Goal: Task Accomplishment & Management: Manage account settings

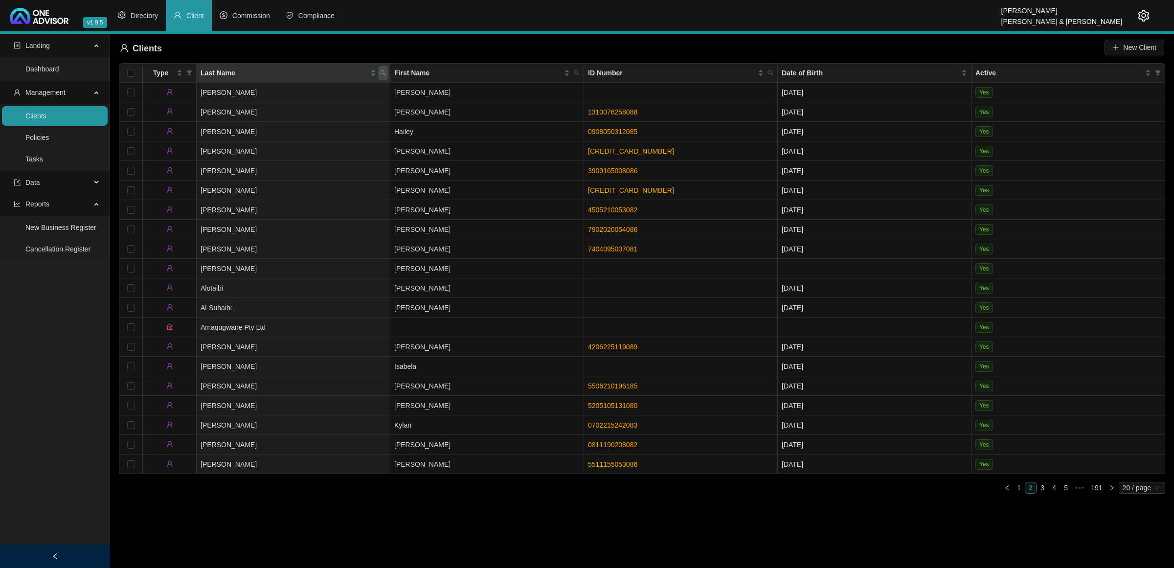
click at [382, 74] on icon "search" at bounding box center [383, 72] width 5 height 5
type input "rowl"
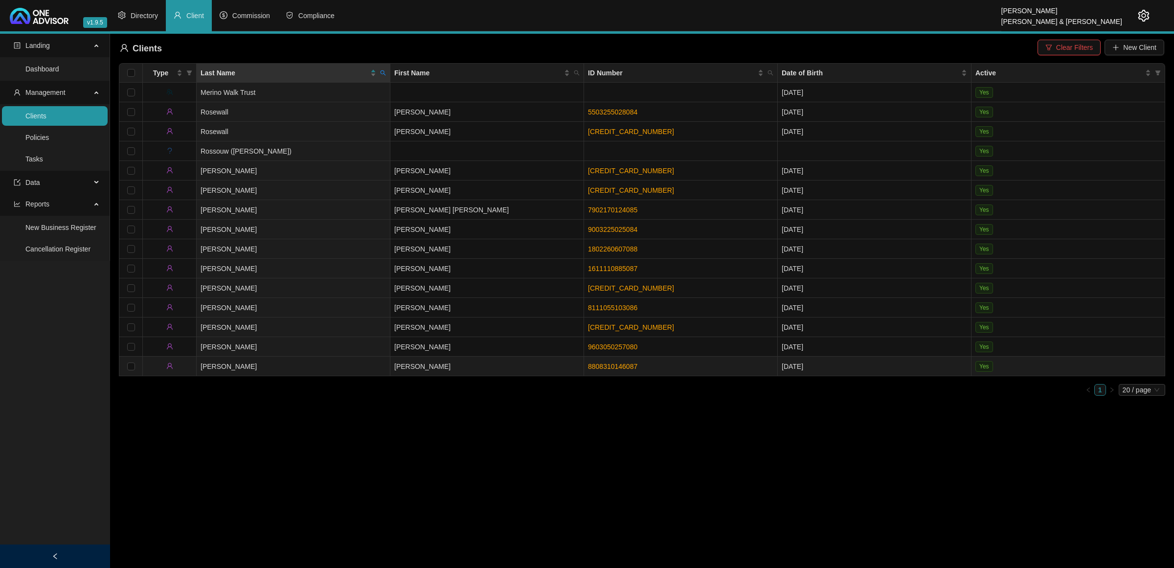
click at [454, 368] on td "[PERSON_NAME]" at bounding box center [488, 367] width 194 height 20
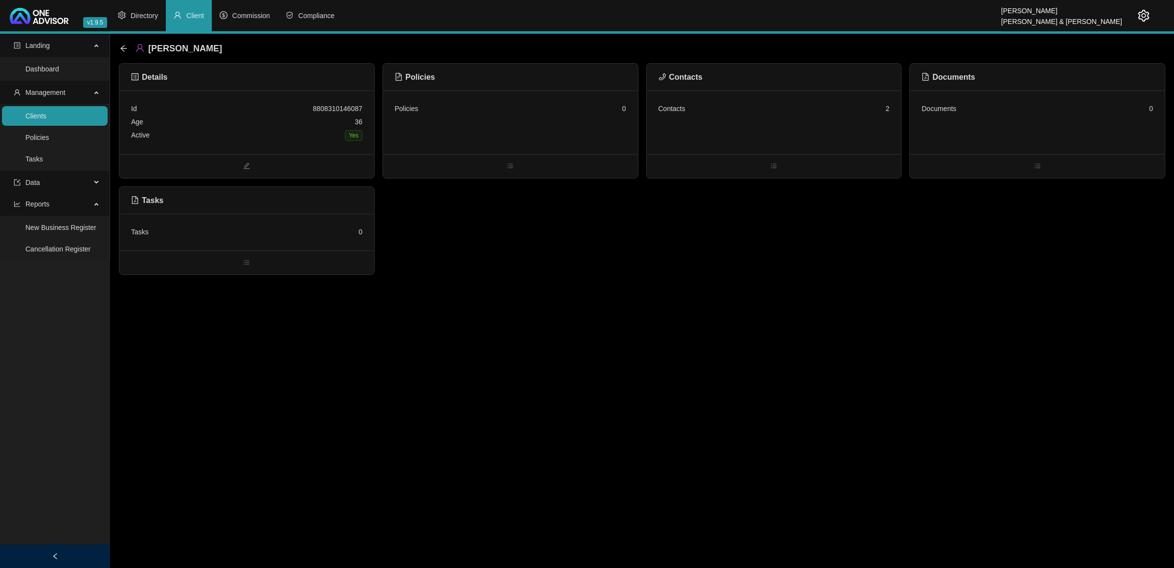
click at [747, 126] on div "Contacts 2" at bounding box center [774, 123] width 255 height 64
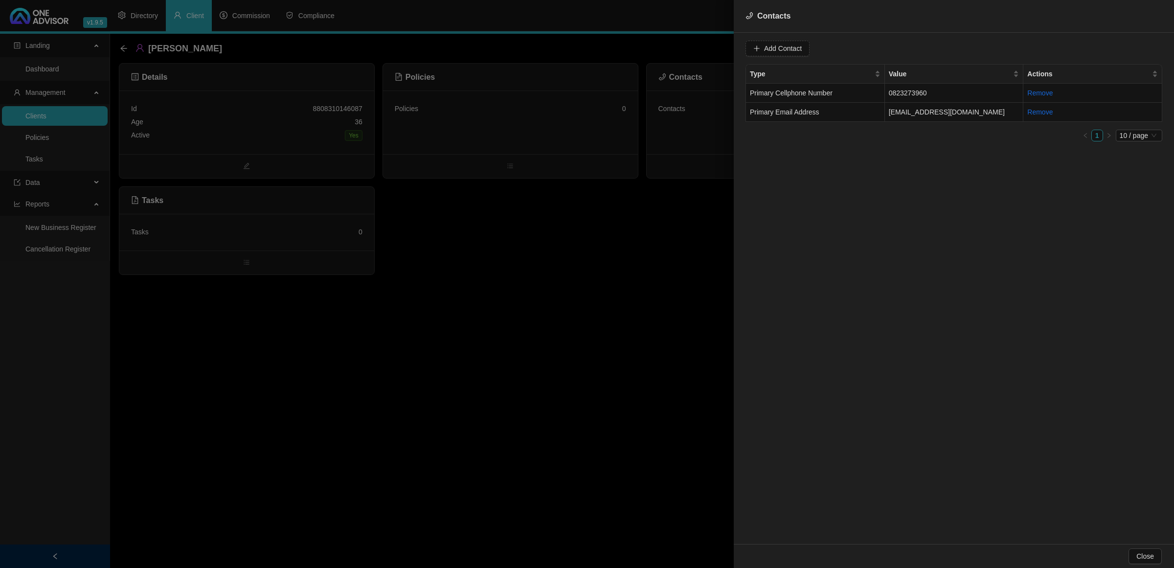
click at [636, 242] on div at bounding box center [587, 284] width 1174 height 568
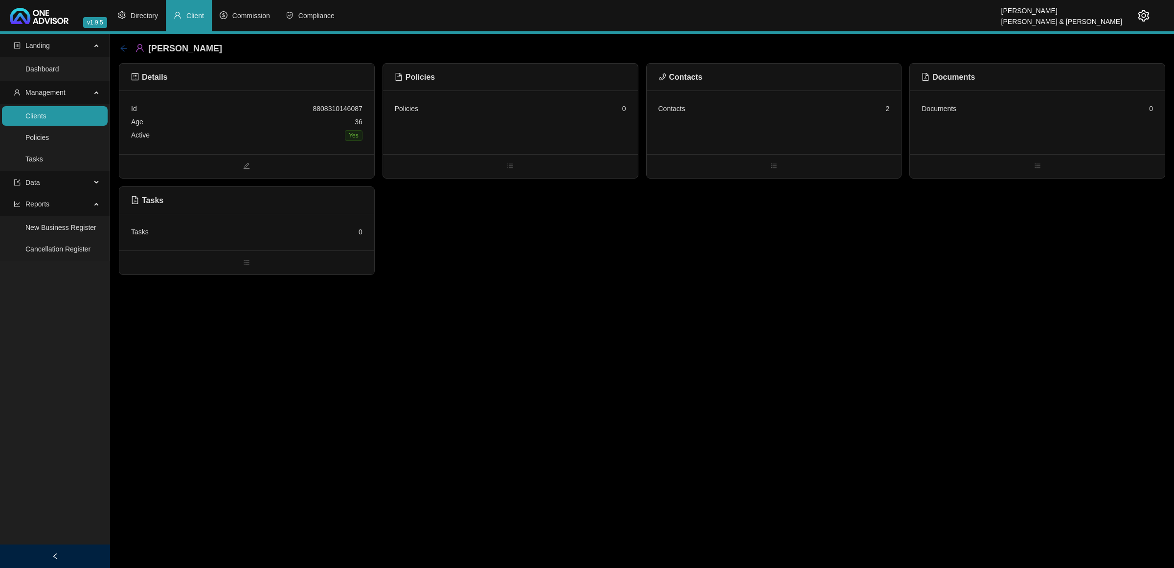
click at [121, 45] on icon "arrow-left" at bounding box center [124, 49] width 8 height 8
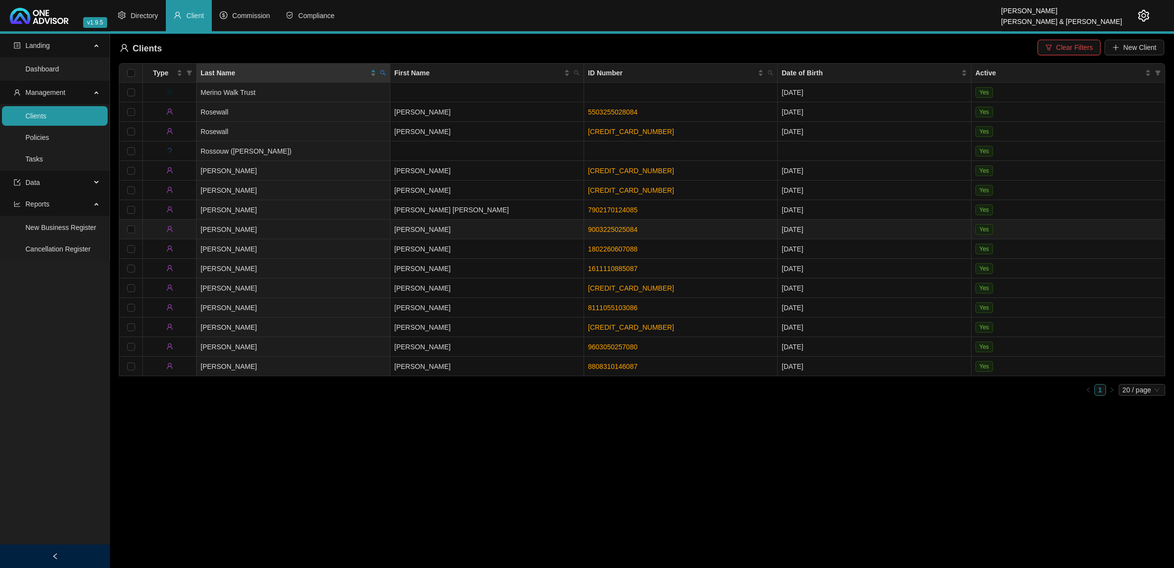
click at [475, 235] on td "[PERSON_NAME]" at bounding box center [488, 230] width 194 height 20
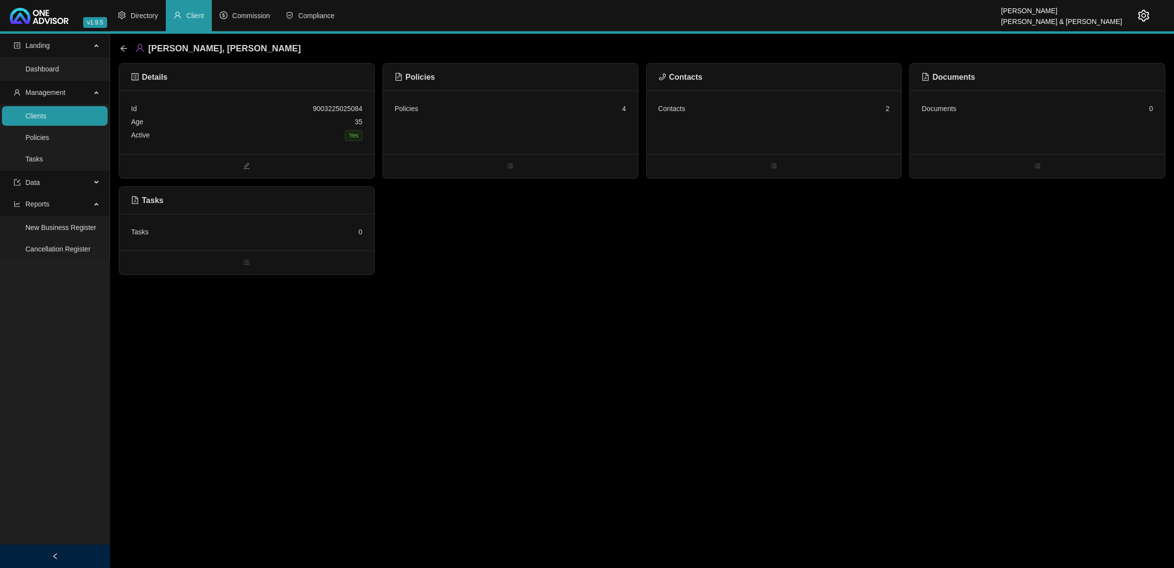
click at [727, 144] on div "Contacts 2" at bounding box center [774, 123] width 255 height 64
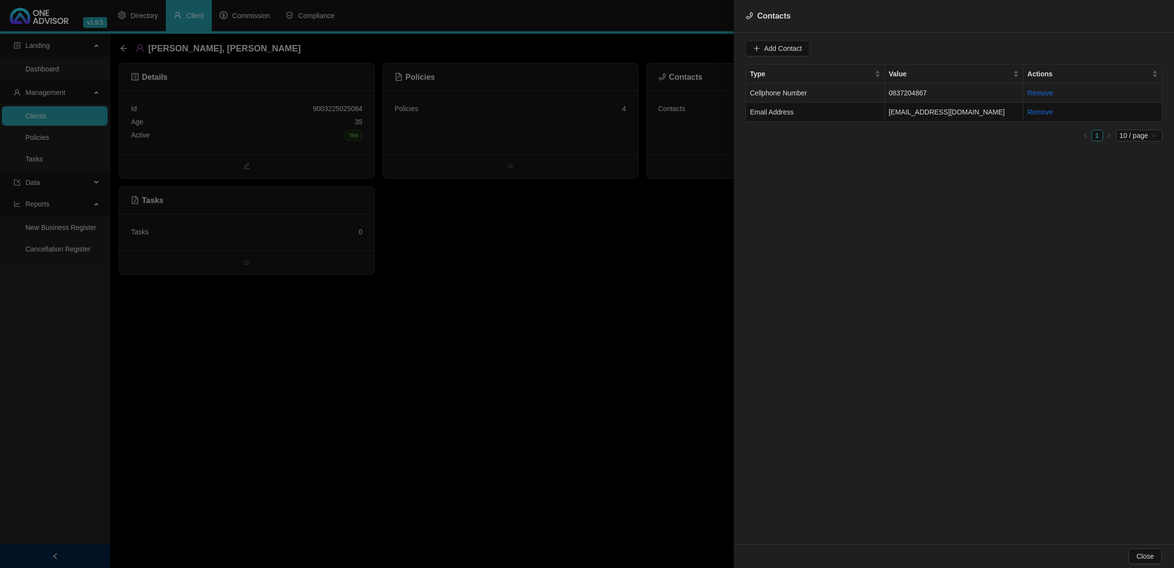
click at [843, 92] on td "Cellphone Number" at bounding box center [815, 93] width 139 height 19
click at [909, 50] on span "Cellphone Number" at bounding box center [933, 48] width 62 height 15
drag, startPoint x: 904, startPoint y: 100, endPoint x: 901, endPoint y: 89, distance: 11.6
click at [904, 100] on div "Primary Cellphone Number" at bounding box center [924, 99] width 58 height 11
click at [1027, 43] on span "Update Contact" at bounding box center [1050, 48] width 47 height 11
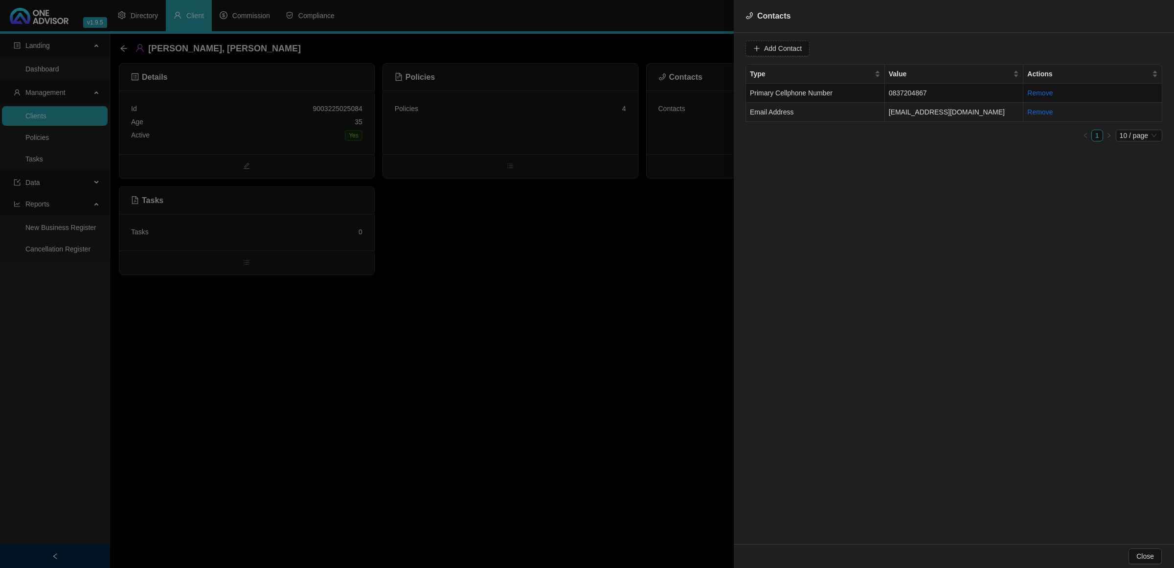
click at [789, 111] on span "Email Address" at bounding box center [772, 112] width 44 height 8
click at [918, 50] on span "Email Address" at bounding box center [933, 48] width 62 height 15
click at [914, 114] on div "Primary Email Address" at bounding box center [924, 115] width 58 height 11
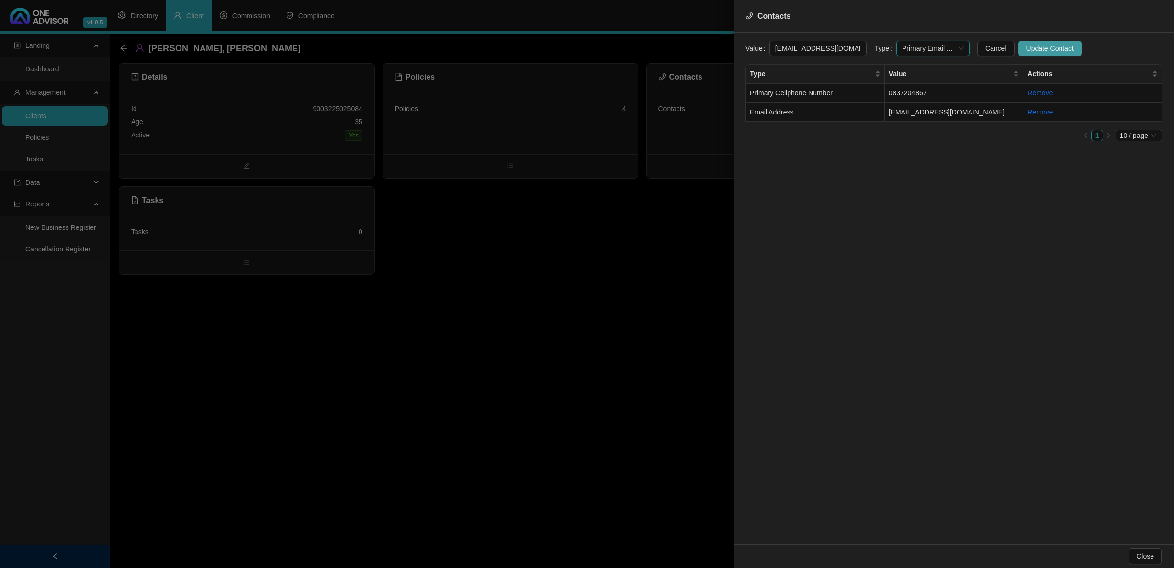
click at [1033, 44] on span "Update Contact" at bounding box center [1050, 48] width 47 height 11
click at [123, 47] on div at bounding box center [587, 284] width 1174 height 568
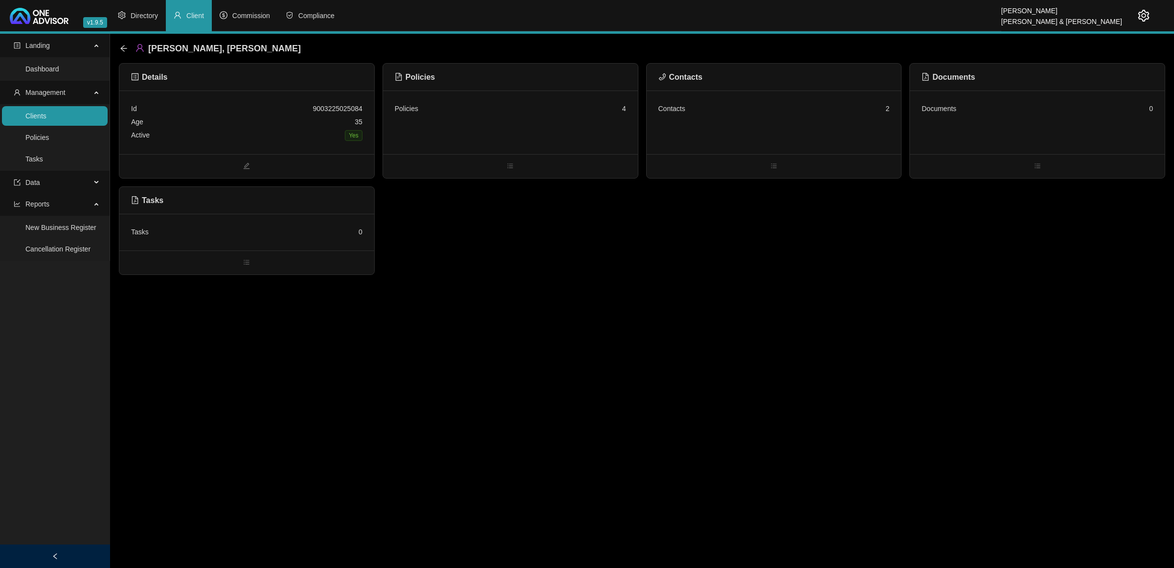
click at [123, 47] on icon "arrow-left" at bounding box center [124, 49] width 8 height 8
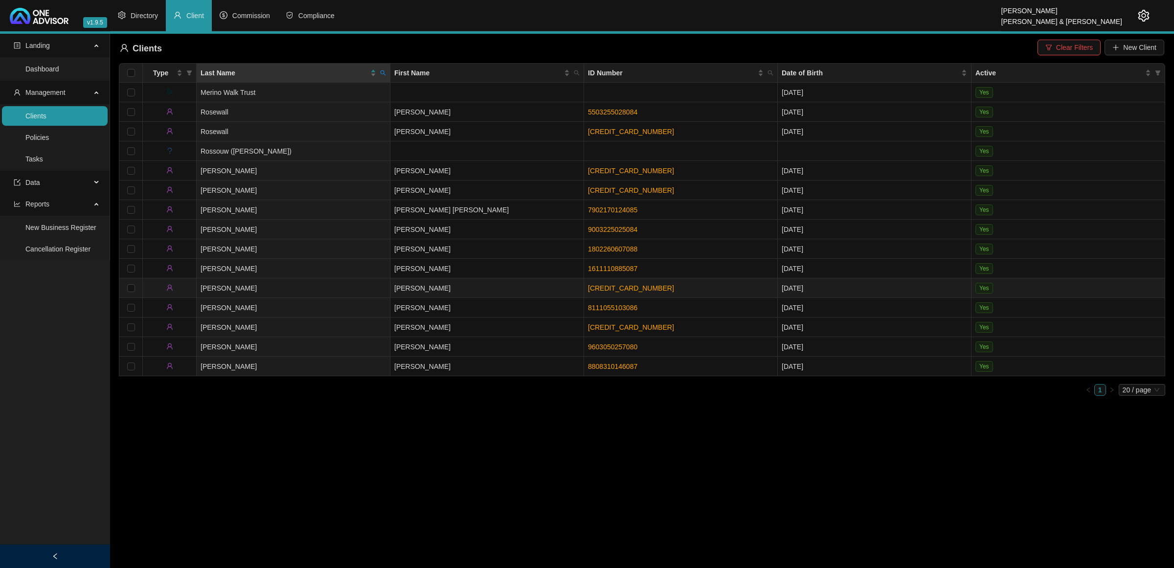
click at [475, 290] on td "[PERSON_NAME]" at bounding box center [488, 288] width 194 height 20
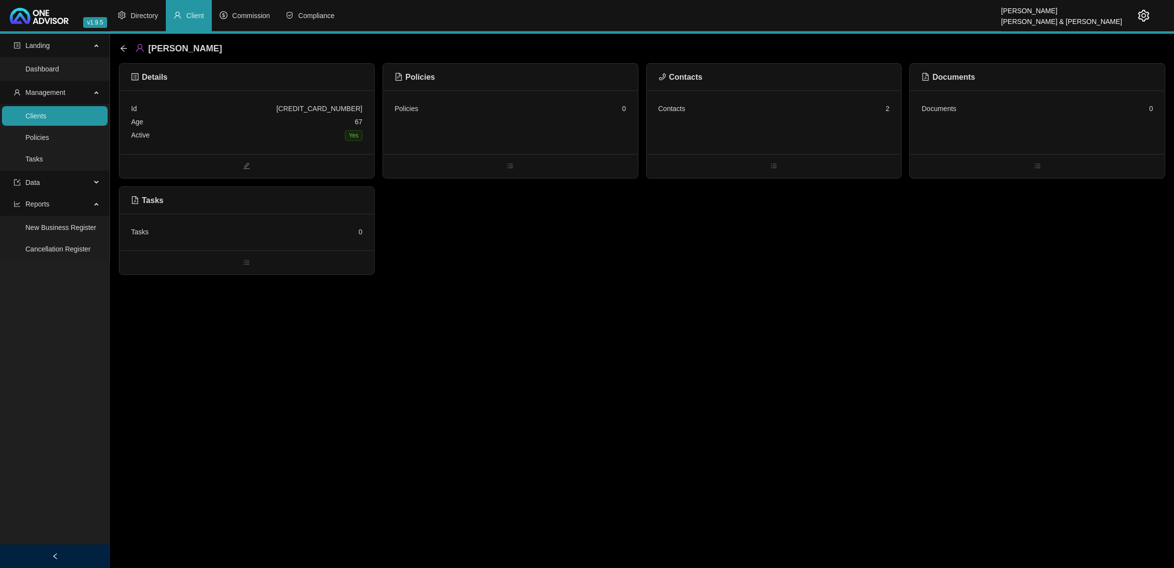
click at [829, 120] on div "Contacts 2" at bounding box center [774, 123] width 255 height 64
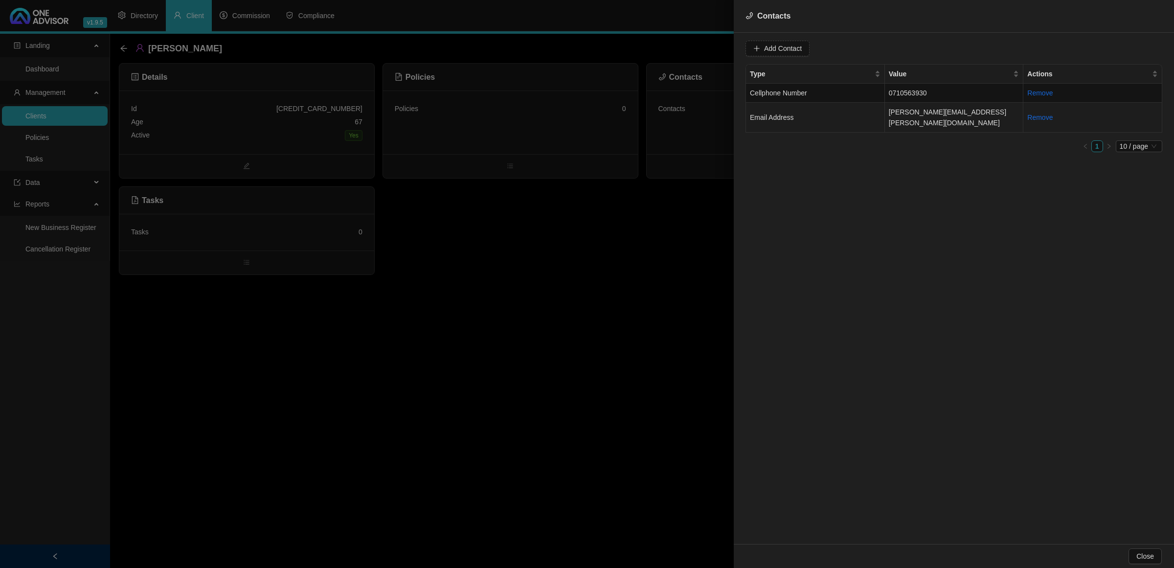
click at [831, 109] on td "Email Address" at bounding box center [815, 118] width 139 height 30
click at [817, 46] on input "[PERSON_NAME][EMAIL_ADDRESS][PERSON_NAME][DOMAIN_NAME]" at bounding box center [818, 49] width 97 height 16
click at [908, 46] on span "Email Address" at bounding box center [933, 48] width 62 height 15
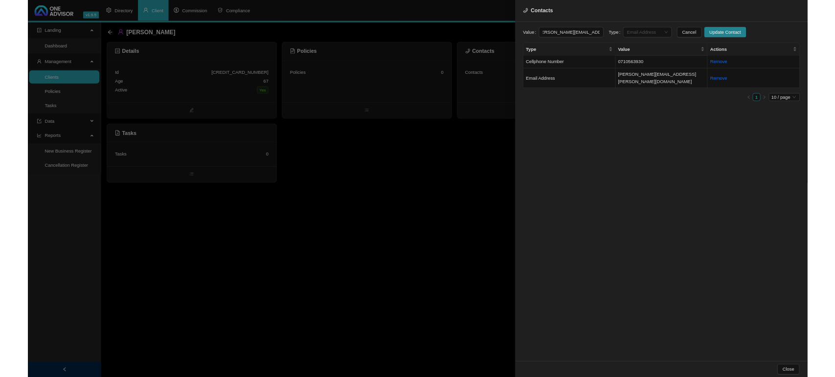
scroll to position [0, 0]
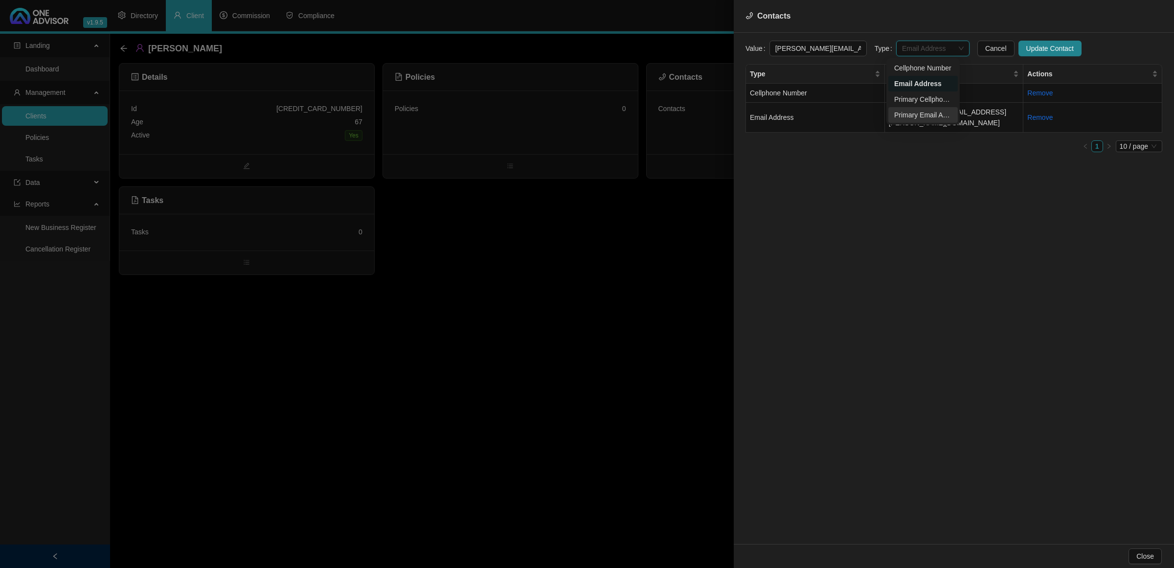
click at [916, 115] on div "Primary Email Address" at bounding box center [924, 115] width 58 height 11
click at [1030, 49] on span "Update Contact" at bounding box center [1050, 48] width 47 height 11
click at [785, 48] on span "Add Contact" at bounding box center [783, 48] width 38 height 11
drag, startPoint x: 854, startPoint y: 199, endPoint x: 921, endPoint y: 120, distance: 102.8
click at [854, 199] on div "Value Type Cancel Add Contact Type Value Actions Cellphone Number [PHONE_NUMBER…" at bounding box center [954, 288] width 440 height 511
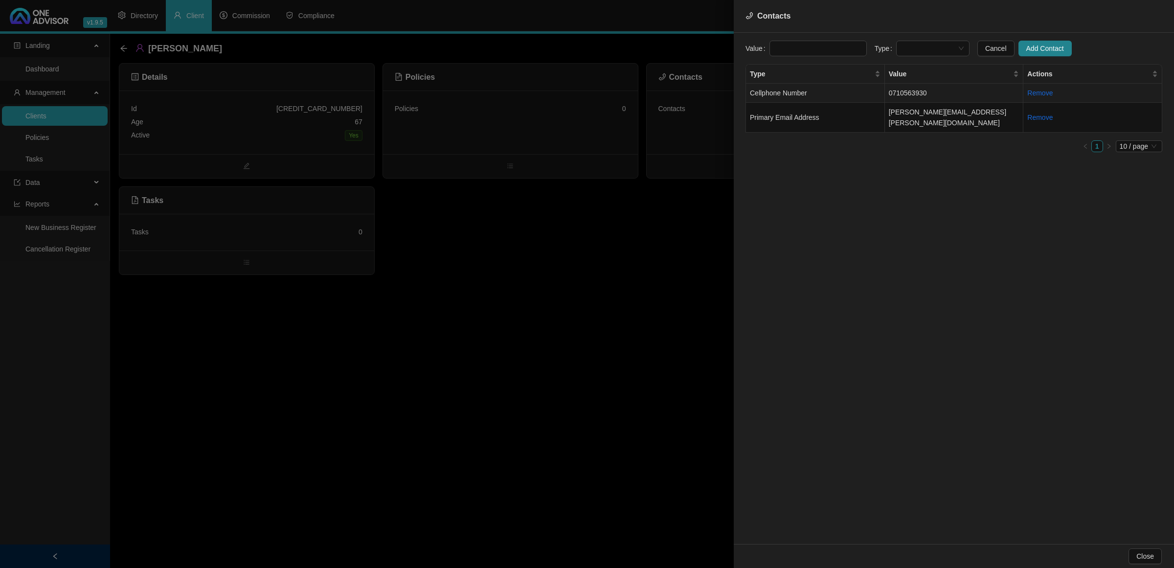
click at [867, 88] on td "Cellphone Number" at bounding box center [815, 93] width 139 height 19
click at [930, 46] on span "Cellphone Number" at bounding box center [933, 48] width 62 height 15
drag, startPoint x: 919, startPoint y: 98, endPoint x: 928, endPoint y: 90, distance: 12.8
click at [919, 98] on div "Primary Cellphone Number" at bounding box center [924, 99] width 58 height 11
click at [1027, 52] on span "Update Contact" at bounding box center [1050, 48] width 47 height 11
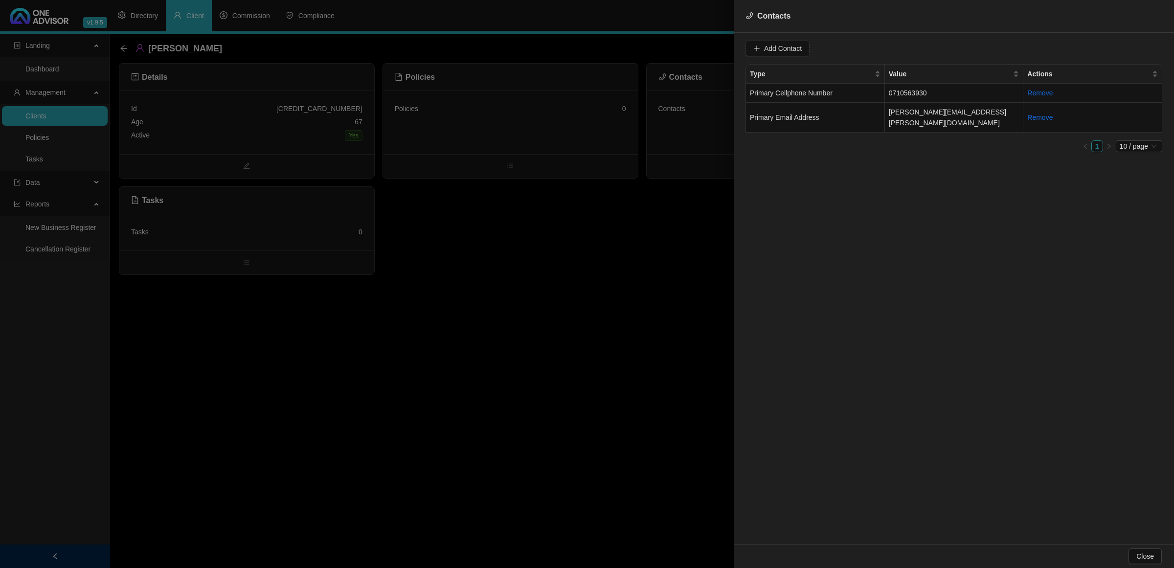
click at [123, 47] on div at bounding box center [587, 284] width 1174 height 568
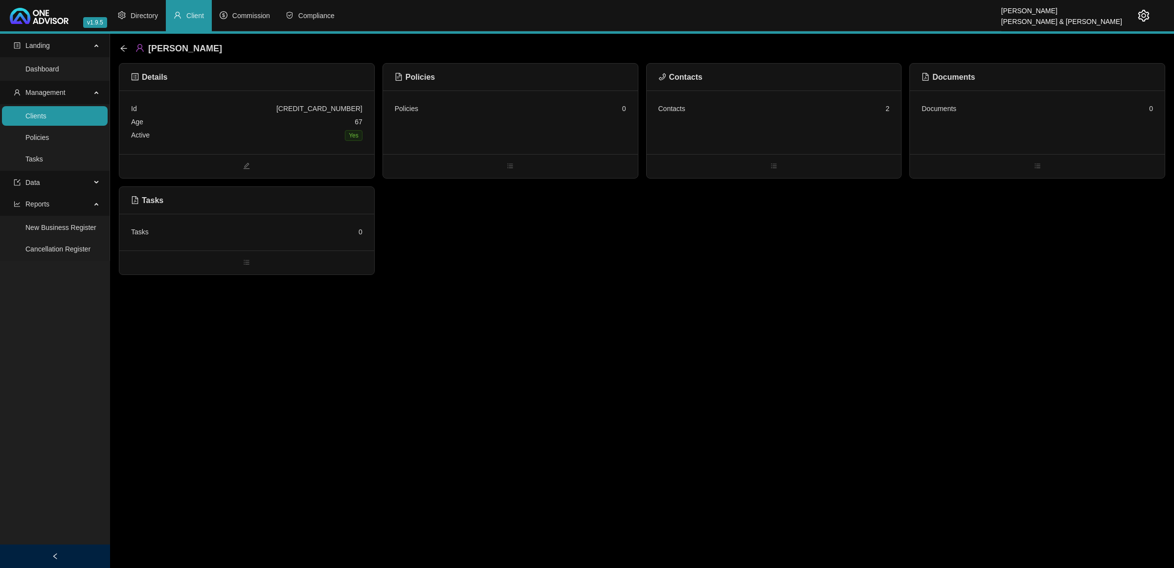
click at [123, 47] on icon "arrow-left" at bounding box center [124, 49] width 8 height 8
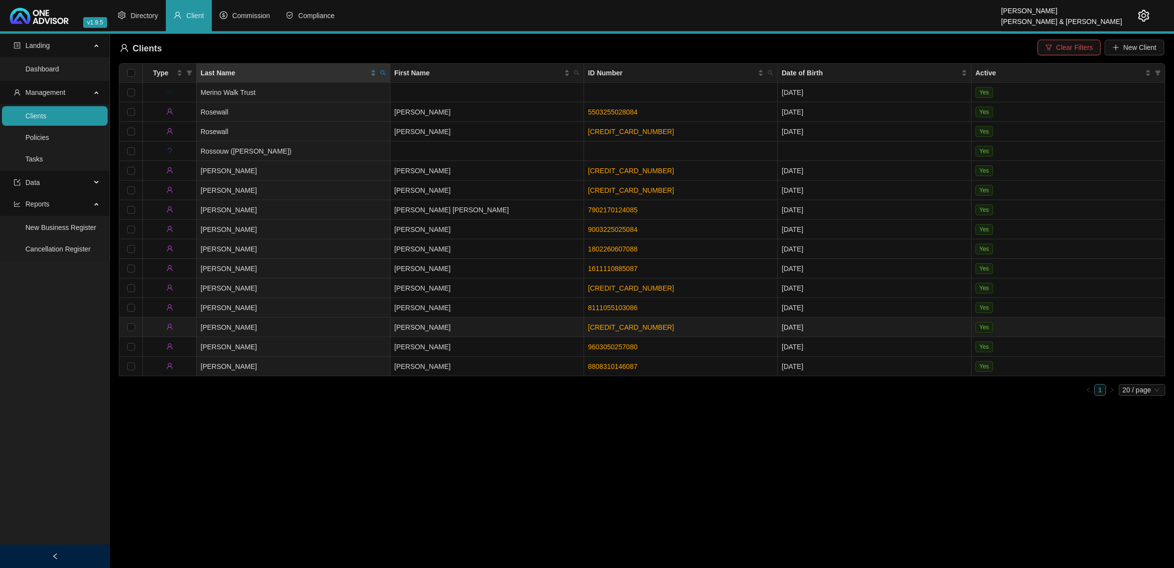
click at [429, 326] on td "[PERSON_NAME]" at bounding box center [488, 328] width 194 height 20
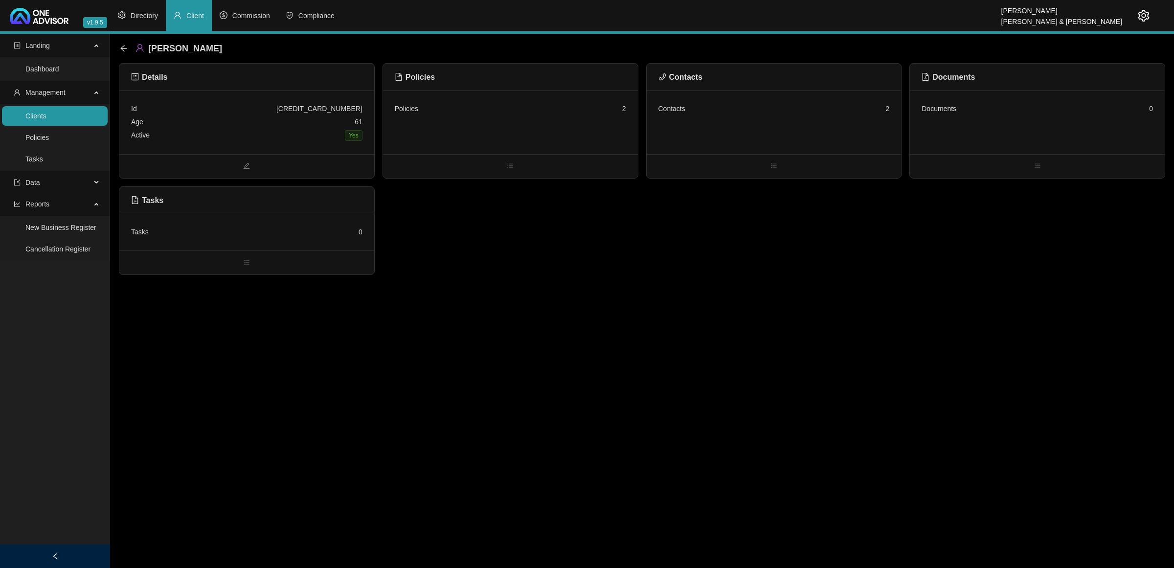
click at [849, 123] on div "Contacts 2" at bounding box center [774, 123] width 255 height 64
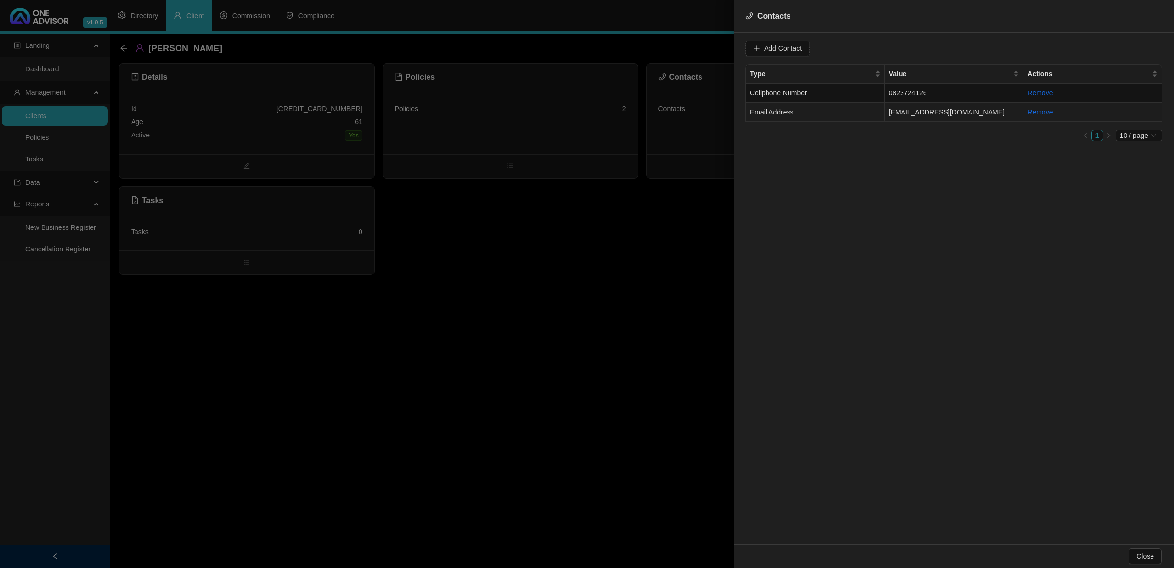
click at [854, 111] on td "Email Address" at bounding box center [815, 112] width 139 height 19
click at [816, 113] on td "Email Address" at bounding box center [815, 112] width 139 height 19
click at [932, 44] on span "Email Address" at bounding box center [933, 48] width 62 height 15
click at [914, 110] on div "Primary Email Address" at bounding box center [924, 115] width 58 height 11
click at [1023, 56] on button "Update Contact" at bounding box center [1050, 49] width 63 height 16
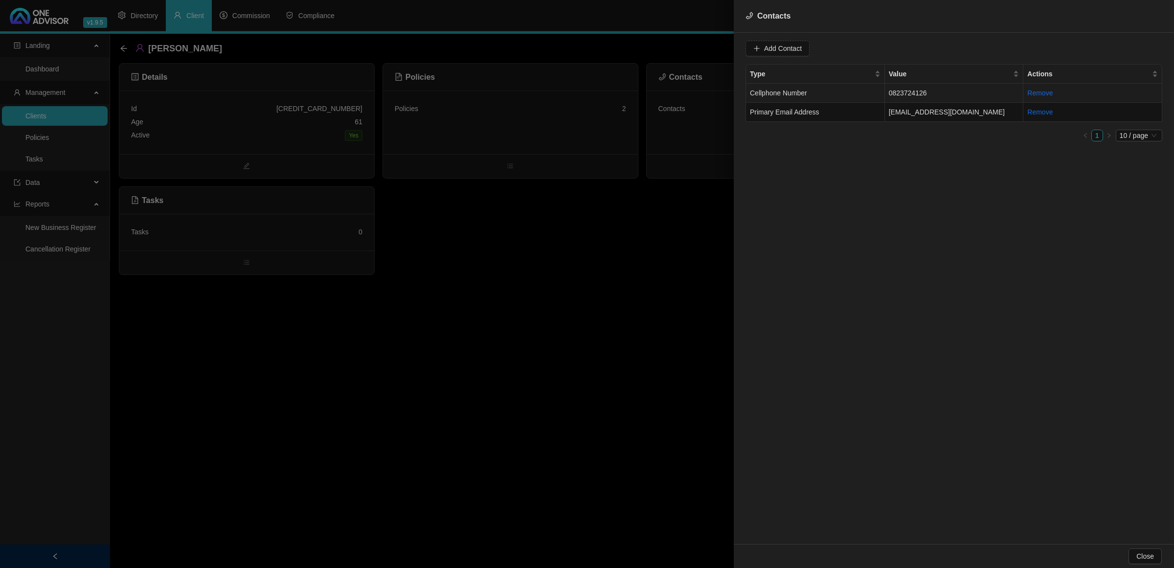
click at [841, 95] on td "Cellphone Number" at bounding box center [815, 93] width 139 height 19
click at [945, 52] on span "Cellphone Number" at bounding box center [933, 48] width 62 height 15
drag, startPoint x: 923, startPoint y: 98, endPoint x: 999, endPoint y: 71, distance: 80.7
click at [922, 98] on div "Primary Cellphone Number" at bounding box center [924, 99] width 58 height 11
click at [1035, 48] on span "Update Contact" at bounding box center [1050, 48] width 47 height 11
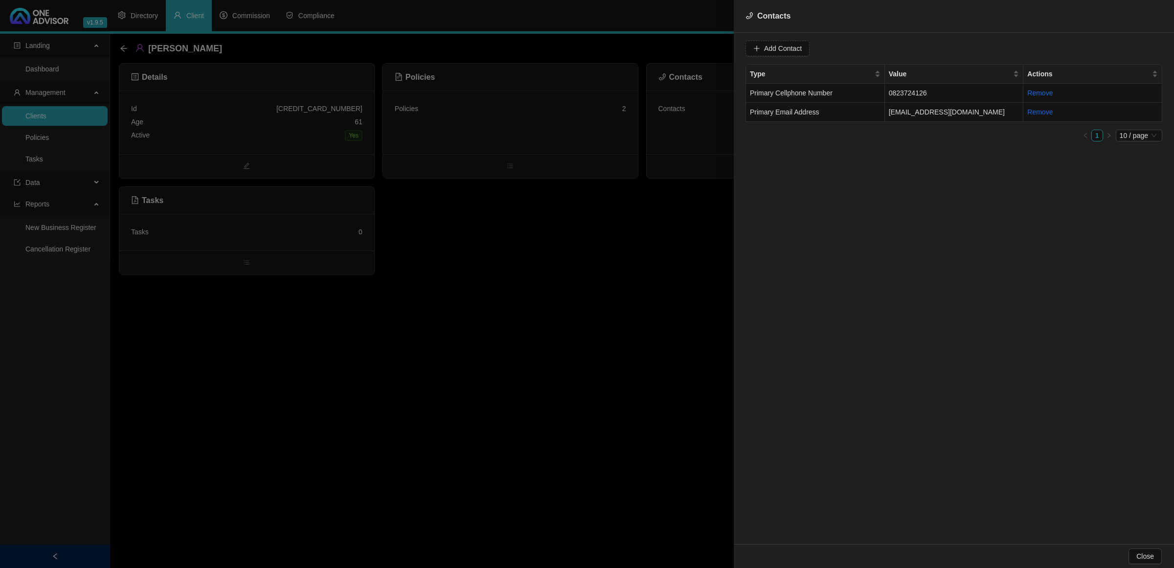
click at [122, 51] on div at bounding box center [587, 284] width 1174 height 568
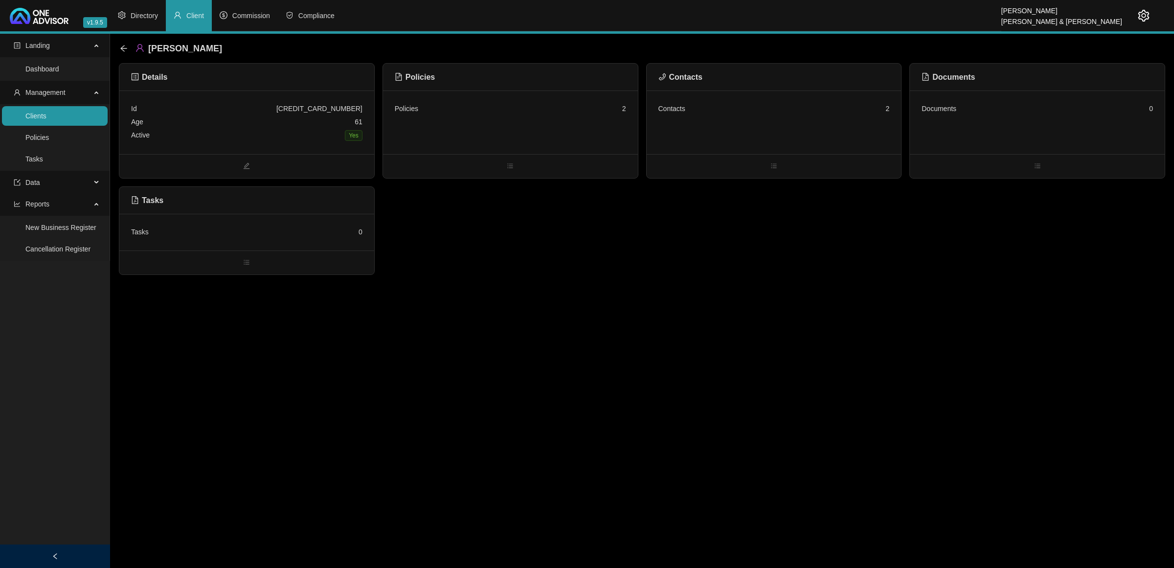
click at [122, 51] on icon "arrow-left" at bounding box center [124, 49] width 8 height 8
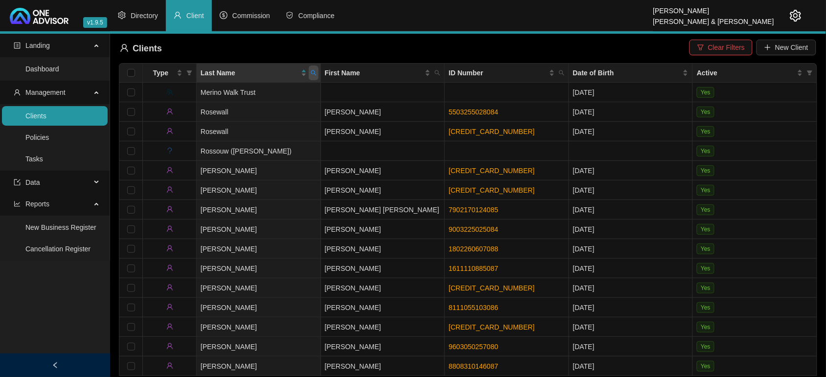
click at [315, 75] on icon "search" at bounding box center [314, 73] width 6 height 6
type input "clowes"
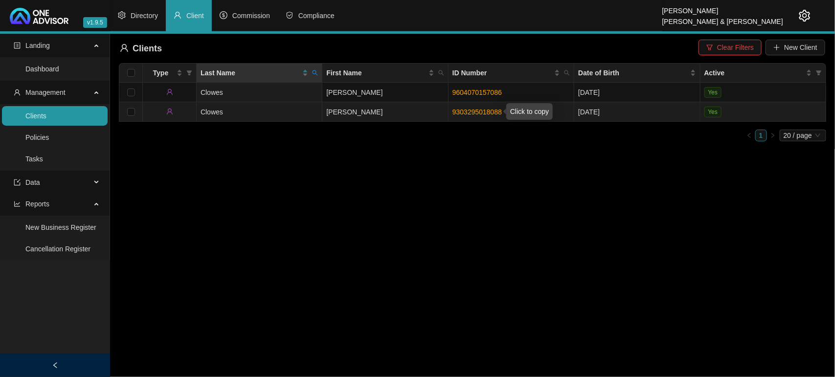
click at [474, 112] on link "9303295018088" at bounding box center [477, 112] width 49 height 8
